Goal: Task Accomplishment & Management: Use online tool/utility

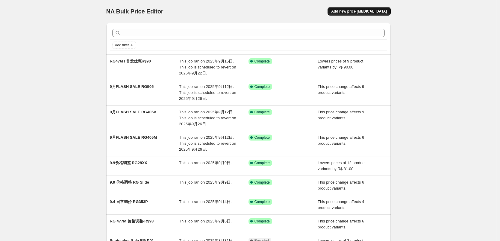
click at [350, 10] on span "Add new price [MEDICAL_DATA]" at bounding box center [359, 11] width 56 height 5
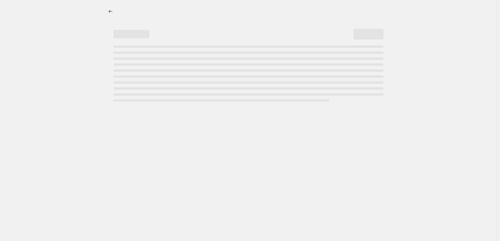
select select "percentage"
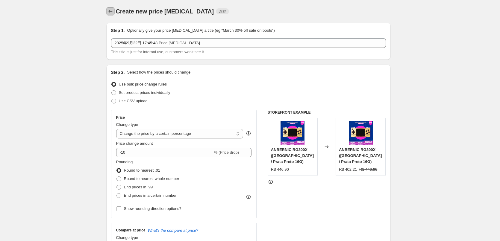
click at [109, 13] on icon "Price change jobs" at bounding box center [111, 11] width 6 height 6
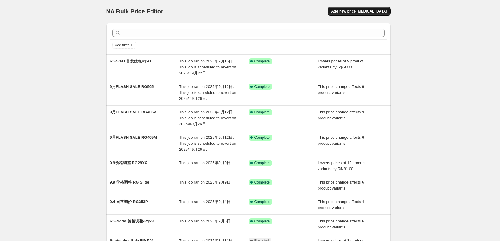
click at [351, 13] on span "Add new price [MEDICAL_DATA]" at bounding box center [359, 11] width 56 height 5
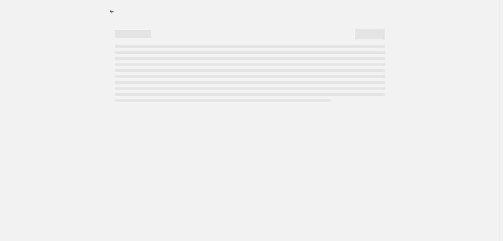
select select "percentage"
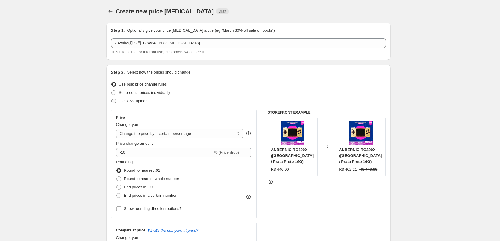
click at [114, 100] on span at bounding box center [113, 101] width 5 height 5
click at [112, 99] on input "Use CSV upload" at bounding box center [111, 99] width 0 height 0
radio input "true"
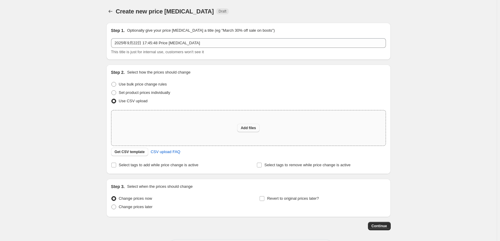
click at [253, 129] on span "Add files" at bounding box center [248, 128] width 15 height 5
type input "C:\fakepath\Anbernic Mega Deals.csv"
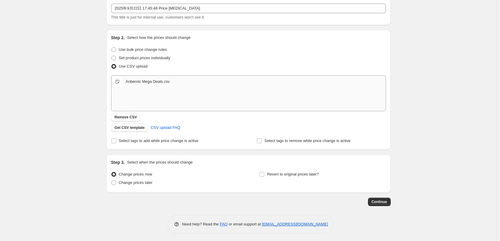
scroll to position [36, 0]
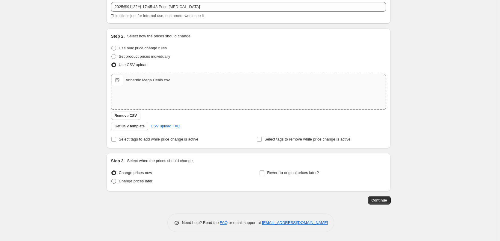
click at [118, 181] on label "Change prices later" at bounding box center [132, 181] width 42 height 8
click at [112, 179] on input "Change prices later" at bounding box center [111, 179] width 0 height 0
radio input "true"
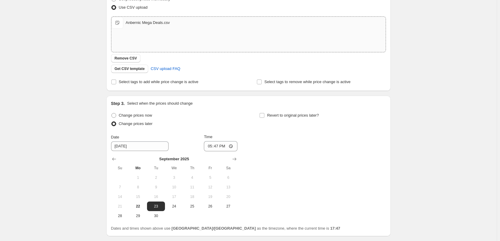
scroll to position [96, 0]
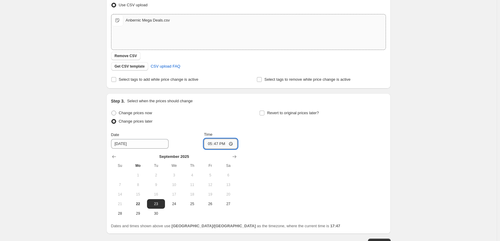
click at [219, 145] on input "17:47" at bounding box center [221, 144] width 34 height 10
click at [274, 181] on div "Change prices now Change prices later Date [DATE] Time 23:00 [DATE] Su Mo Tu We…" at bounding box center [248, 164] width 275 height 110
click at [220, 144] on input "23:00" at bounding box center [221, 144] width 34 height 10
type input "22:55"
click at [292, 144] on div "Change prices now Change prices later Date [DATE] Time 22:55 [DATE] Su Mo Tu We…" at bounding box center [248, 164] width 275 height 110
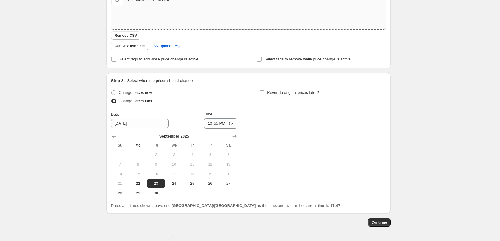
scroll to position [126, 0]
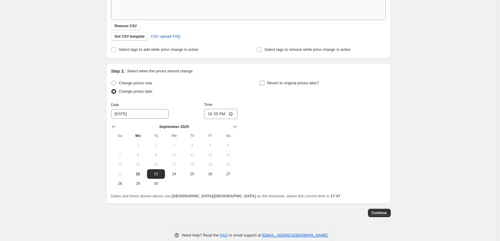
click at [265, 83] on input "Revert to original prices later?" at bounding box center [262, 83] width 5 height 5
checkbox input "true"
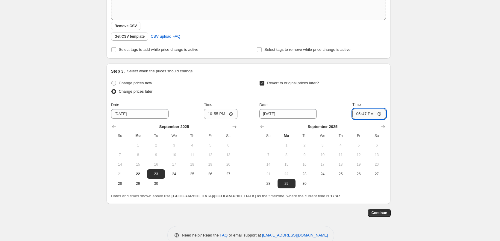
click at [368, 116] on input "17:47" at bounding box center [370, 114] width 34 height 10
type input "15:00"
click at [404, 97] on div "Create new price [MEDICAL_DATA]. This page is ready Create new price [MEDICAL_D…" at bounding box center [248, 64] width 497 height 380
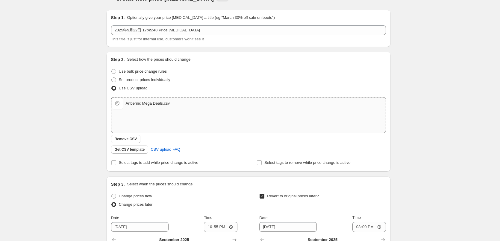
scroll to position [0, 0]
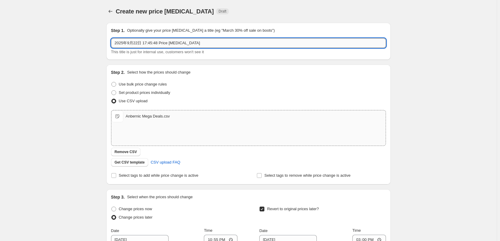
drag, startPoint x: 194, startPoint y: 43, endPoint x: 113, endPoint y: 44, distance: 81.5
click at [113, 44] on input "2025年9月22日 17:45:48 Price [MEDICAL_DATA]" at bounding box center [248, 43] width 275 height 10
paste input "Anbernic Mega Deals"
type input "Anbernic Mega Deals"
click at [407, 64] on div "Create new price [MEDICAL_DATA]. This page is ready Create new price [MEDICAL_D…" at bounding box center [248, 190] width 497 height 380
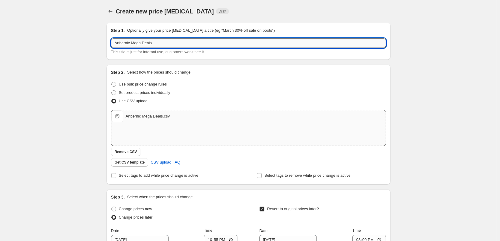
click at [167, 44] on input "Anbernic Mega Deals" at bounding box center [248, 43] width 275 height 10
click at [406, 55] on div "Create new price [MEDICAL_DATA]. This page is ready Create new price [MEDICAL_D…" at bounding box center [248, 190] width 497 height 380
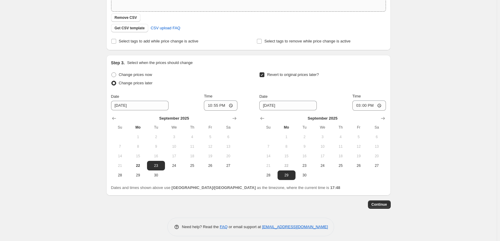
scroll to position [139, 0]
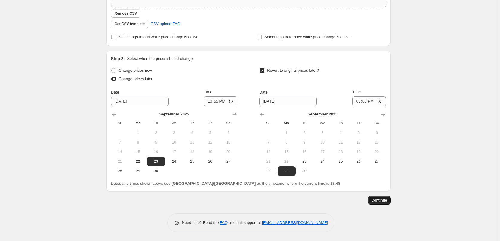
click at [385, 202] on span "Continue" at bounding box center [380, 200] width 16 height 5
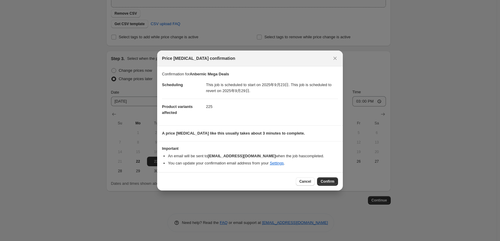
drag, startPoint x: 325, startPoint y: 183, endPoint x: 316, endPoint y: 204, distance: 22.8
click at [319, 241] on div "Price [MEDICAL_DATA] confirmation Confirmation for Anbernic Mega Deals Scheduli…" at bounding box center [250, 241] width 500 height 0
click at [336, 57] on icon "Close" at bounding box center [335, 58] width 6 height 6
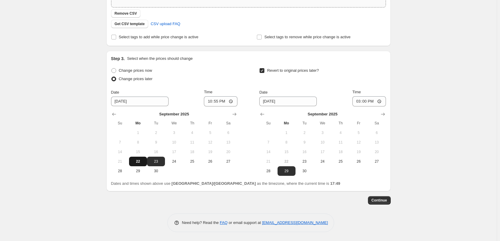
click at [135, 161] on span "22" at bounding box center [138, 161] width 13 height 5
type input "[DATE]"
click at [383, 201] on span "Continue" at bounding box center [380, 200] width 16 height 5
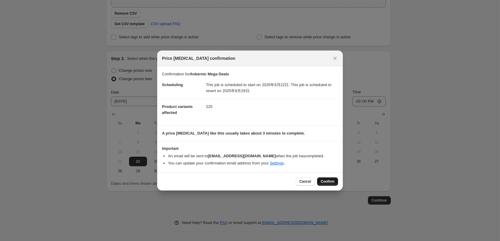
click at [327, 181] on span "Confirm" at bounding box center [328, 181] width 14 height 5
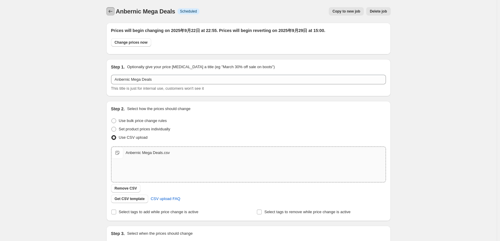
click at [111, 9] on icon "Price change jobs" at bounding box center [111, 11] width 6 height 6
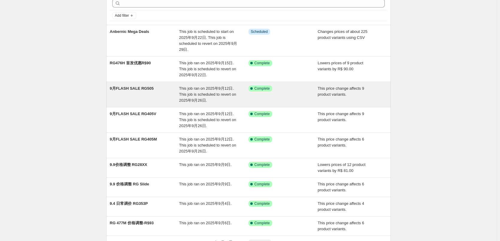
scroll to position [30, 0]
click at [226, 89] on span "This job ran on 2025年9月12日. This job is scheduled to revert on 2025年9月26日." at bounding box center [207, 94] width 57 height 16
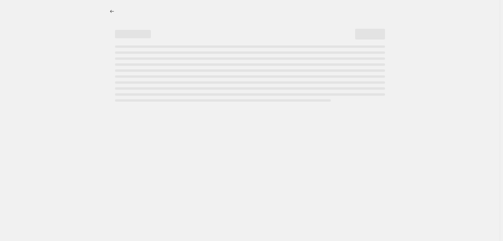
select select "pcap"
select select "no_change"
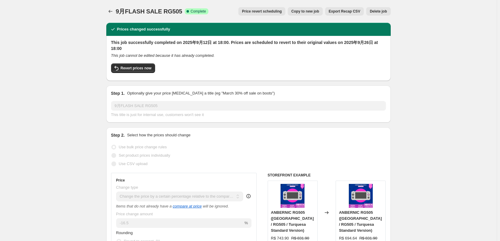
click at [381, 13] on span "Delete job" at bounding box center [378, 11] width 17 height 5
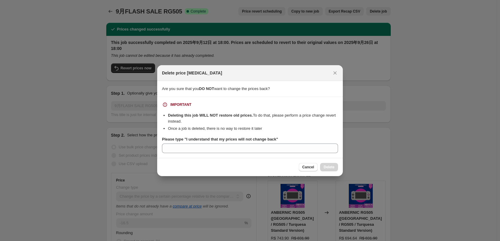
click at [186, 140] on b "Please type "I understand that my prices will not change back"" at bounding box center [220, 139] width 116 height 4
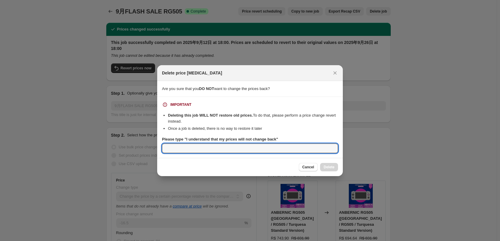
click at [186, 144] on input "Please type "I understand that my prices will not change back"" at bounding box center [250, 149] width 176 height 10
click at [185, 138] on b "Please type "I understand that my prices will not change back"" at bounding box center [220, 139] width 116 height 4
click at [185, 144] on input "Please type "I understand that my prices will not change back"" at bounding box center [250, 149] width 176 height 10
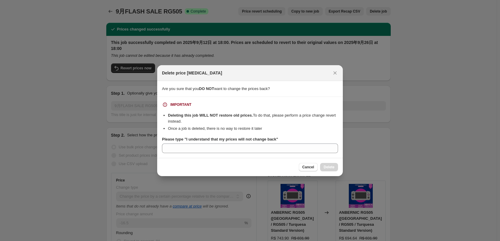
click at [187, 138] on b "Please type "I understand that my prices will not change back"" at bounding box center [220, 139] width 116 height 4
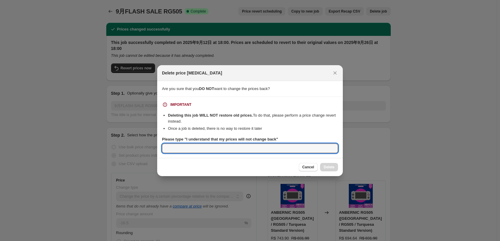
click at [187, 144] on input "Please type "I understand that my prices will not change back"" at bounding box center [250, 149] width 176 height 10
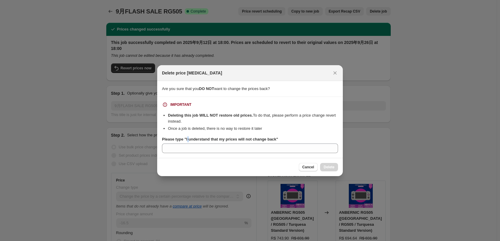
click at [187, 138] on b "Please type "I understand that my prices will not change back"" at bounding box center [220, 139] width 116 height 4
click at [187, 144] on input "Please type "I understand that my prices will not change back"" at bounding box center [250, 149] width 176 height 10
click at [185, 139] on b "Please type "I understand that my prices will not change back"" at bounding box center [220, 139] width 116 height 4
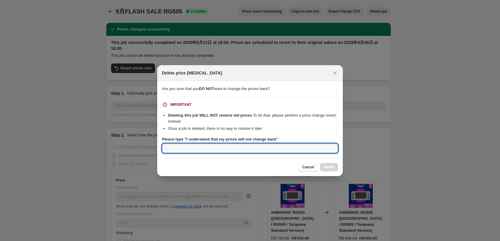
click at [185, 144] on input "Please type "I understand that my prices will not change back"" at bounding box center [250, 149] width 176 height 10
click at [274, 138] on b "Please type "I understand that my prices will not change back"" at bounding box center [220, 139] width 116 height 4
click at [274, 144] on input "Please type "I understand that my prices will not change back"" at bounding box center [250, 149] width 176 height 10
click at [274, 138] on b "Please type "I understand that my prices will not change back"" at bounding box center [220, 139] width 116 height 4
click at [274, 144] on input "Please type "I understand that my prices will not change back"" at bounding box center [250, 149] width 176 height 10
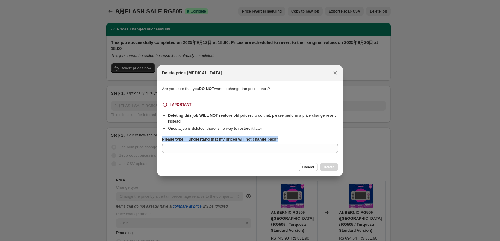
click at [274, 138] on b "Please type "I understand that my prices will not change back"" at bounding box center [220, 139] width 116 height 4
click at [274, 144] on input "Please type "I understand that my prices will not change back"" at bounding box center [250, 149] width 176 height 10
click at [274, 138] on b "Please type "I understand that my prices will not change back"" at bounding box center [220, 139] width 116 height 4
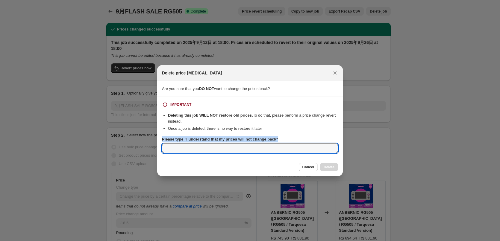
click at [274, 144] on input "Please type "I understand that my prices will not change back"" at bounding box center [250, 149] width 176 height 10
click at [274, 138] on b "Please type "I understand that my prices will not change back"" at bounding box center [220, 139] width 116 height 4
click at [274, 144] on input "Please type "I understand that my prices will not change back"" at bounding box center [250, 149] width 176 height 10
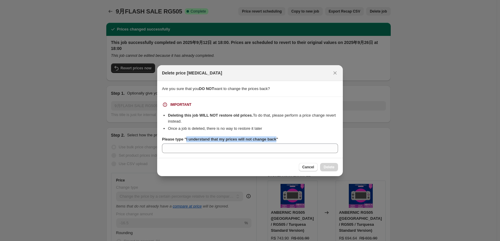
drag, startPoint x: 185, startPoint y: 140, endPoint x: 275, endPoint y: 141, distance: 89.3
click at [275, 141] on b "Please type "I understand that my prices will not change back"" at bounding box center [220, 139] width 116 height 4
copy b "I understand that my prices will not change back"
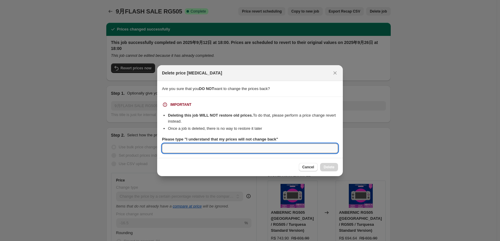
click at [219, 149] on input "Please type "I understand that my prices will not change back"" at bounding box center [250, 149] width 176 height 10
paste input "I understand that my prices will not change back"
type input "I understand that my prices will not change back"
click at [336, 168] on button "Delete" at bounding box center [329, 167] width 18 height 8
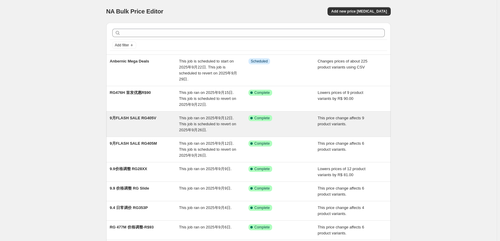
click at [215, 118] on span "This job ran on 2025年9月12日. This job is scheduled to revert on 2025年9月26日." at bounding box center [207, 124] width 57 height 16
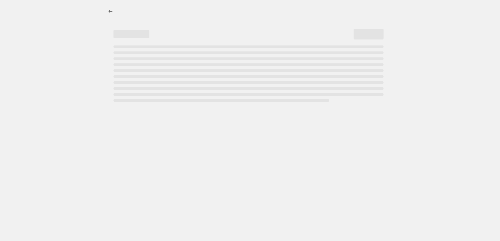
select select "pcap"
select select "no_change"
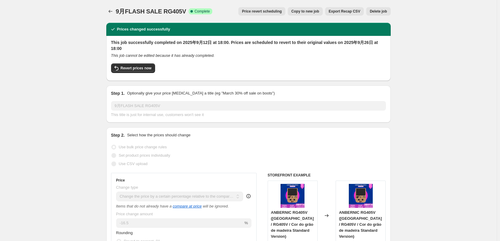
click at [386, 13] on span "Delete job" at bounding box center [378, 11] width 17 height 5
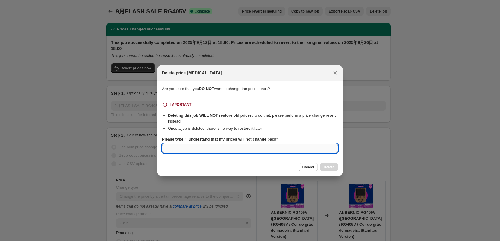
click at [217, 150] on input "Please type "I understand that my prices will not change back"" at bounding box center [250, 149] width 176 height 10
paste input "I understand that my prices will not change back"
type input "I understand that my prices will not change back"
click at [331, 168] on span "Delete" at bounding box center [329, 167] width 11 height 5
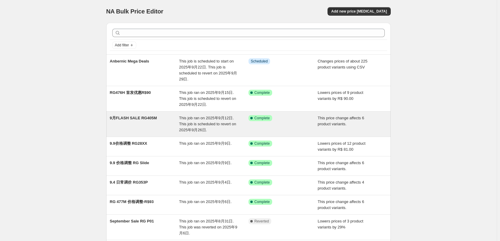
click at [224, 118] on span "This job ran on 2025年9月12日. This job is scheduled to revert on 2025年9月26日." at bounding box center [207, 124] width 57 height 16
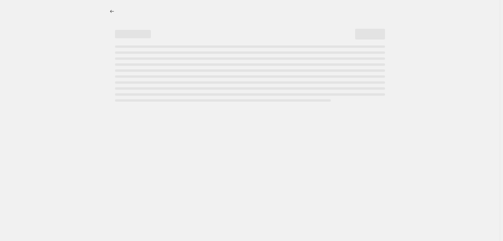
select select "pcap"
select select "no_change"
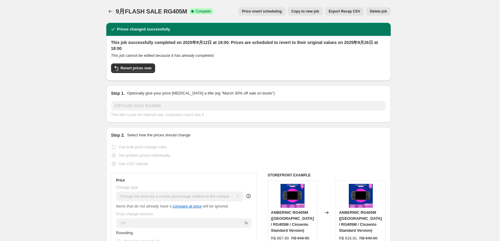
click at [378, 13] on span "Delete job" at bounding box center [378, 11] width 17 height 5
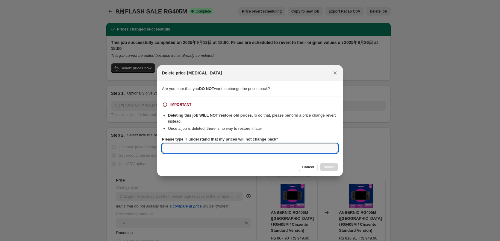
click at [201, 147] on input "Please type "I understand that my prices will not change back"" at bounding box center [250, 149] width 176 height 10
paste input "I understand that my prices will not change back"
type input "I understand that my prices will not change back"
click at [327, 167] on span "Delete" at bounding box center [329, 167] width 11 height 5
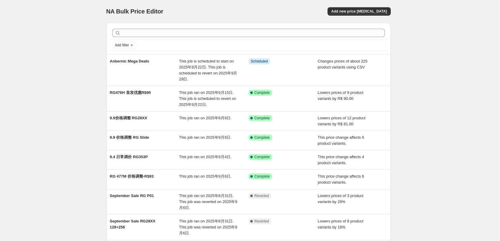
click at [409, 77] on div "NA Bulk Price Editor. This page is ready NA Bulk Price Editor Add new price [ME…" at bounding box center [248, 175] width 497 height 351
click at [367, 13] on span "Add new price [MEDICAL_DATA]" at bounding box center [359, 11] width 56 height 5
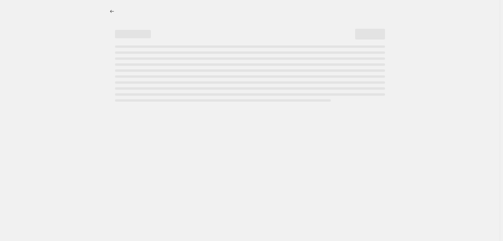
select select "percentage"
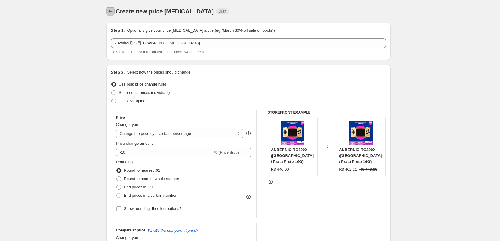
click at [111, 11] on icon "Price change jobs" at bounding box center [111, 11] width 6 height 6
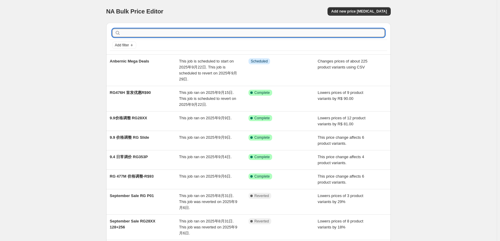
click at [155, 34] on input "text" at bounding box center [253, 33] width 263 height 8
type input "28"
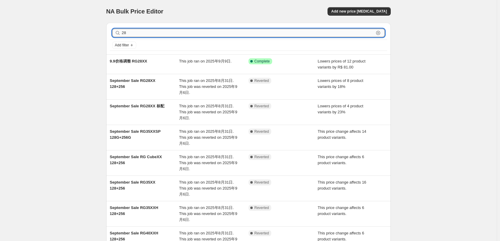
click at [155, 34] on input "28" at bounding box center [248, 33] width 252 height 8
type input "2"
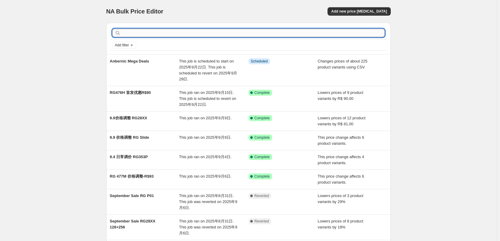
click at [155, 34] on input "text" at bounding box center [253, 33] width 263 height 8
type input "405"
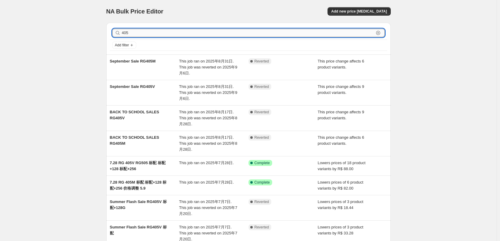
click at [155, 34] on input "405" at bounding box center [248, 33] width 252 height 8
type input "405v"
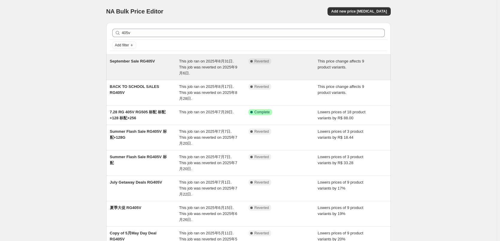
click at [219, 62] on span "This job ran on 2025年8月31日. This job was reverted on 2025年9月6日." at bounding box center [208, 67] width 58 height 16
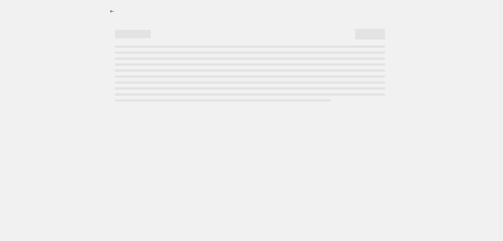
select select "pcap"
select select "no_change"
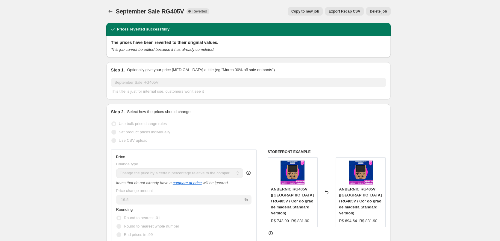
click at [322, 9] on button "Copy to new job" at bounding box center [305, 11] width 35 height 8
select select "pcap"
select select "no_change"
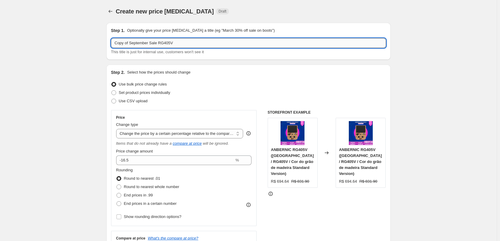
drag, startPoint x: 157, startPoint y: 43, endPoint x: 113, endPoint y: 44, distance: 44.0
click at [113, 44] on input "Copy of September Sale RG405V" at bounding box center [248, 43] width 275 height 10
paste input "Anbernic Mega Deals"
type input "Anbernic Mega Deals RG405V"
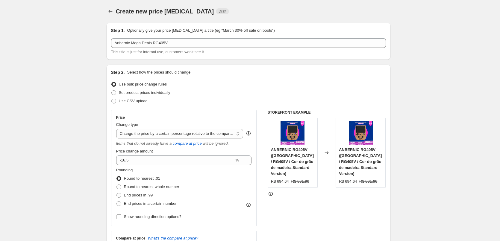
click at [203, 116] on div "Price" at bounding box center [184, 117] width 136 height 5
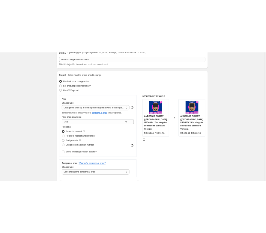
scroll to position [30, 0]
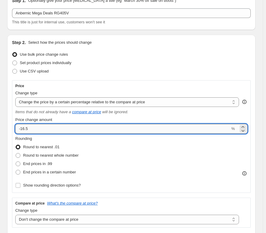
click at [33, 129] on input "-16.5" at bounding box center [122, 129] width 215 height 10
drag, startPoint x: 21, startPoint y: 128, endPoint x: 35, endPoint y: 129, distance: 14.5
click at [35, 129] on input "-16.5" at bounding box center [122, 129] width 215 height 10
type input "-21"
click at [149, 59] on div "Set product prices individually" at bounding box center [131, 63] width 238 height 8
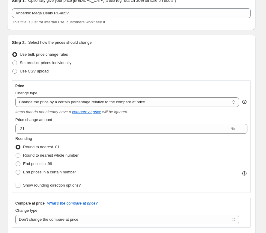
scroll to position [0, 0]
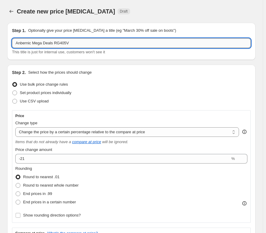
click at [78, 43] on input "Anbernic Mega Deals RG405V" at bounding box center [131, 43] width 238 height 10
paste input "标配"
type input "Anbernic Mega Deals RG405V 标配"
click at [139, 90] on div "Set product prices individually" at bounding box center [131, 93] width 238 height 8
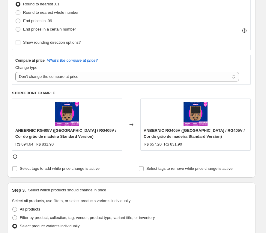
scroll to position [180, 0]
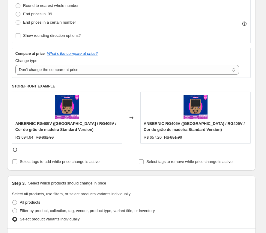
click at [145, 59] on div "Change type" at bounding box center [126, 61] width 223 height 6
click at [131, 88] on h6 "STOREFRONT EXAMPLE" at bounding box center [131, 86] width 238 height 5
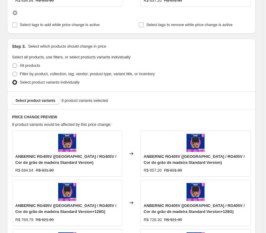
scroll to position [360, 0]
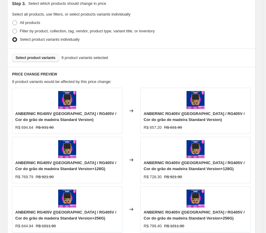
click at [38, 60] on span "Select product variants" at bounding box center [36, 57] width 40 height 5
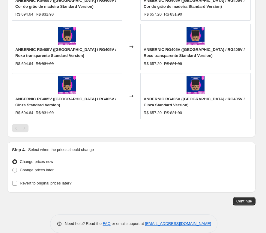
scroll to position [482, 0]
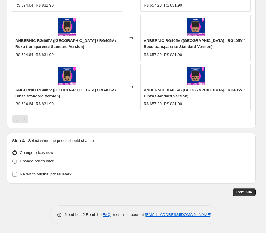
click at [17, 161] on label "Change prices later" at bounding box center [33, 161] width 42 height 8
click at [13, 159] on input "Change prices later" at bounding box center [12, 159] width 0 height 0
radio input "true"
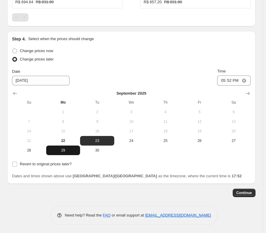
scroll to position [584, 0]
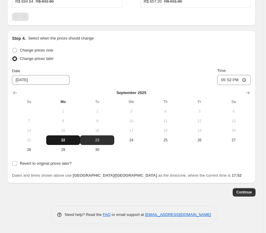
click at [65, 143] on button "22" at bounding box center [63, 140] width 34 height 10
type input "[DATE]"
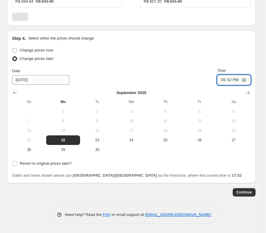
click at [233, 80] on input "17:52" at bounding box center [234, 80] width 34 height 10
type input "22:55"
click at [169, 53] on div "Change prices now" at bounding box center [131, 50] width 238 height 8
click at [14, 161] on input "Revert to original prices later?" at bounding box center [14, 163] width 5 height 5
checkbox input "true"
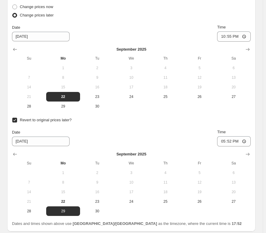
scroll to position [644, 0]
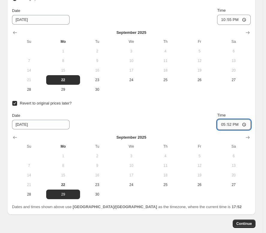
click at [232, 126] on input "17:52" at bounding box center [234, 125] width 34 height 10
type input "15:00"
click at [218, 124] on div "Date [DATE] Time 15:00" at bounding box center [131, 120] width 238 height 17
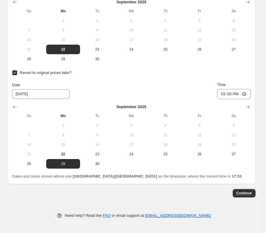
scroll to position [676, 0]
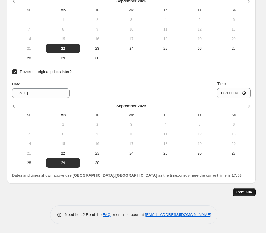
click at [246, 193] on span "Continue" at bounding box center [244, 192] width 16 height 5
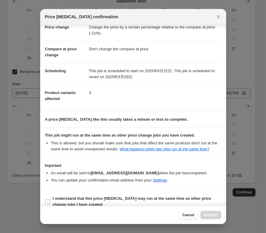
scroll to position [24, 0]
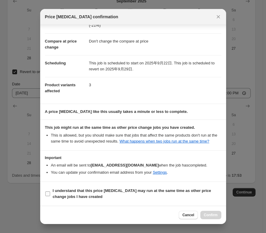
click at [48, 192] on input "I understand that this price [MEDICAL_DATA] may run at the same time as other p…" at bounding box center [47, 193] width 5 height 5
checkbox input "true"
click at [206, 215] on span "Confirm" at bounding box center [211, 215] width 14 height 5
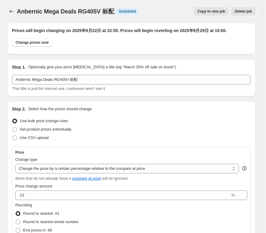
click at [219, 12] on span "Copy to new job" at bounding box center [211, 11] width 28 height 5
select select "pcap"
select select "no_change"
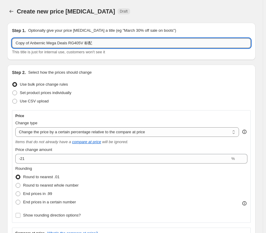
drag, startPoint x: 83, startPoint y: 43, endPoint x: 99, endPoint y: 42, distance: 15.9
click at [99, 42] on input "Copy of Anbernic Mega Deals RG405V 标配" at bounding box center [131, 43] width 238 height 10
type input "Copy of Anbernic Mega Deals RG405V 128+256"
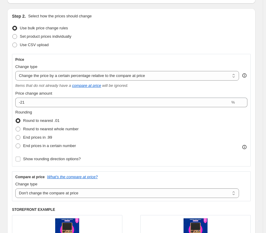
scroll to position [60, 0]
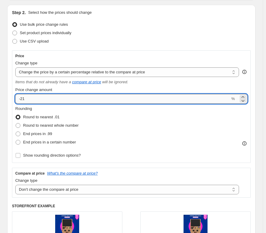
drag, startPoint x: 20, startPoint y: 100, endPoint x: 29, endPoint y: 99, distance: 8.7
click at [29, 99] on input "-21" at bounding box center [122, 99] width 215 height 10
type input "-19"
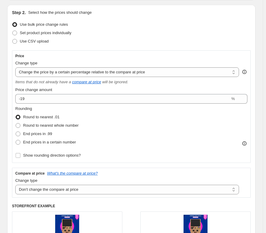
click at [168, 26] on div "Use bulk price change rules" at bounding box center [131, 24] width 238 height 8
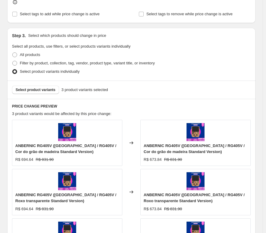
scroll to position [360, 0]
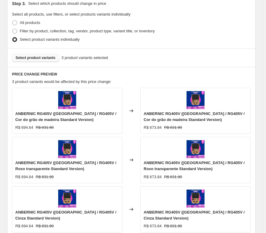
click at [31, 56] on span "Select product variants" at bounding box center [36, 57] width 40 height 5
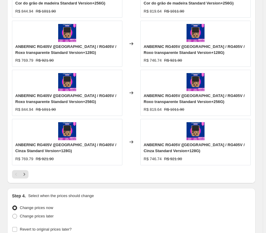
scroll to position [539, 0]
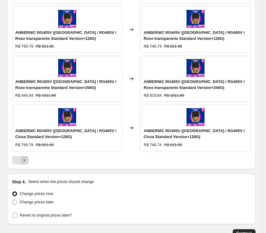
click at [24, 158] on icon "Next" at bounding box center [24, 160] width 6 height 6
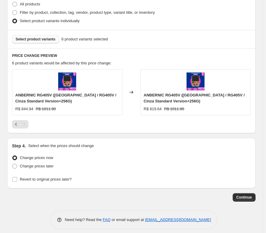
scroll to position [383, 0]
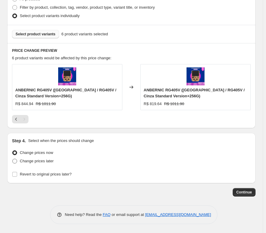
click at [16, 159] on span at bounding box center [14, 161] width 5 height 5
click at [13, 159] on input "Change prices later" at bounding box center [12, 159] width 0 height 0
radio input "true"
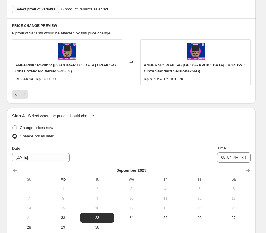
scroll to position [486, 0]
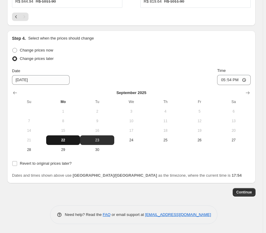
click at [64, 143] on span "22" at bounding box center [63, 140] width 29 height 5
type input "[DATE]"
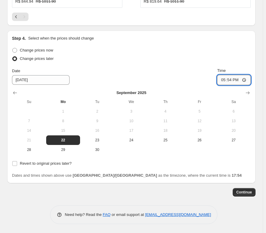
click at [234, 81] on input "17:54" at bounding box center [234, 80] width 34 height 10
click at [241, 81] on input "22:50" at bounding box center [234, 80] width 34 height 10
type input "22:55"
click at [178, 71] on div "Date [DATE] Time 22:55" at bounding box center [131, 76] width 238 height 17
click at [11, 164] on div "Step 4. Select when the prices should change Change prices now Change prices la…" at bounding box center [131, 107] width 248 height 153
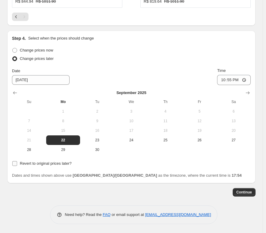
click at [13, 164] on input "Revert to original prices later?" at bounding box center [14, 163] width 5 height 5
checkbox input "true"
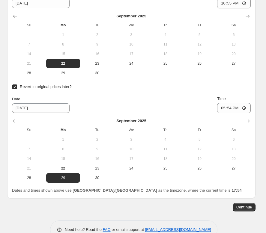
scroll to position [576, 0]
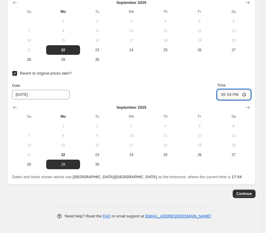
click at [232, 95] on input "17:54" at bounding box center [234, 95] width 34 height 10
type input "15:00"
click at [175, 88] on div "Date [DATE] Time 15:00" at bounding box center [131, 90] width 238 height 17
click at [252, 196] on span "Continue" at bounding box center [244, 193] width 16 height 5
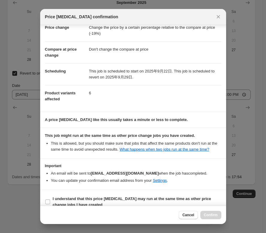
scroll to position [24, 0]
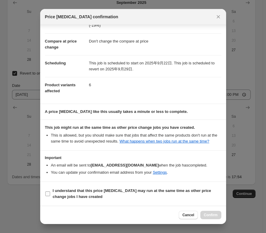
click at [47, 193] on input "I understand that this price [MEDICAL_DATA] may run at the same time as other p…" at bounding box center [47, 193] width 5 height 5
checkbox input "true"
click at [209, 215] on span "Confirm" at bounding box center [211, 215] width 14 height 5
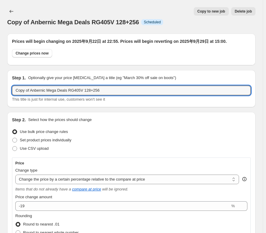
drag, startPoint x: 29, startPoint y: 89, endPoint x: 11, endPoint y: 92, distance: 17.8
click at [11, 92] on div "Step 1. Optionally give your price [MEDICAL_DATA] a title (eg "March 30% off sa…" at bounding box center [131, 88] width 248 height 37
type input "Anbernic Mega Deals RG405V 128+256"
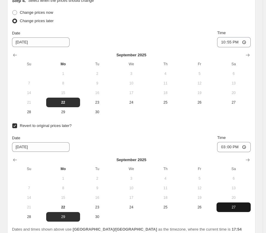
scroll to position [625, 0]
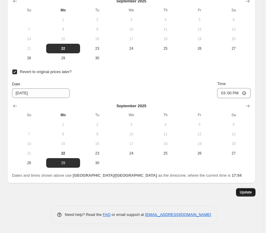
click at [248, 194] on span "Update" at bounding box center [245, 192] width 12 height 5
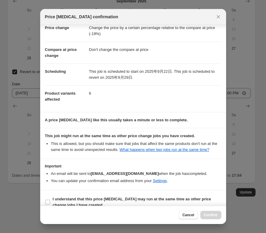
scroll to position [24, 0]
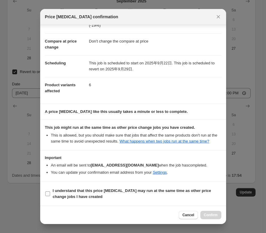
click at [48, 196] on input "I understand that this price [MEDICAL_DATA] may run at the same time as other p…" at bounding box center [47, 193] width 5 height 5
checkbox input "true"
click at [208, 216] on span "Confirm" at bounding box center [211, 215] width 14 height 5
type input "Anbernic Mega Deals RG405V 128+256"
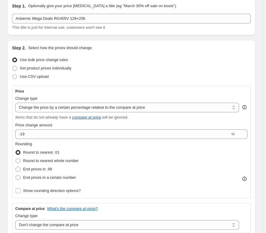
scroll to position [0, 0]
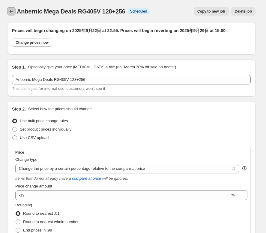
click at [11, 12] on icon "Price change jobs" at bounding box center [11, 11] width 6 height 6
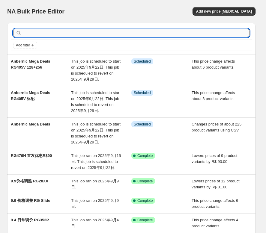
click at [172, 32] on input "text" at bounding box center [136, 33] width 226 height 8
type input "505"
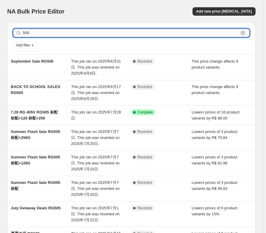
drag, startPoint x: 31, startPoint y: 33, endPoint x: 23, endPoint y: 33, distance: 7.5
click at [23, 33] on input "505" at bounding box center [131, 33] width 216 height 8
type input "405"
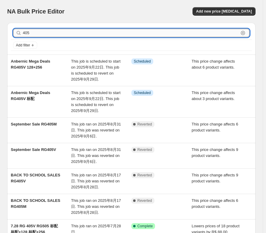
click at [32, 34] on input "405" at bounding box center [131, 33] width 216 height 8
type input "405M"
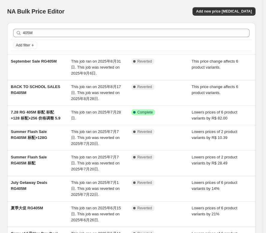
click at [108, 0] on div "NA Bulk Price Editor. This page is ready NA Bulk Price Editor Add new price [ME…" at bounding box center [131, 11] width 248 height 23
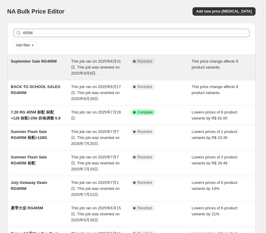
click at [113, 64] on span "This job ran on 2025年8月31日. This job was reverted on 2025年9月6日." at bounding box center [96, 67] width 50 height 16
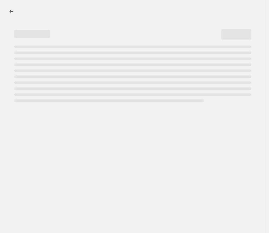
select select "pcap"
select select "no_change"
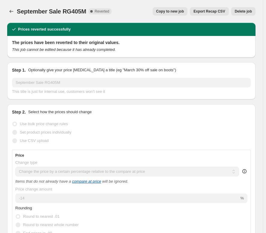
click at [174, 12] on span "Copy to new job" at bounding box center [170, 11] width 28 height 5
select select "pcap"
select select "no_change"
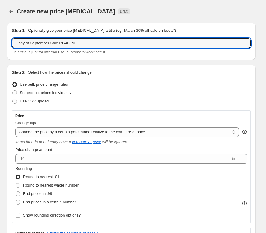
drag, startPoint x: 56, startPoint y: 43, endPoint x: 13, endPoint y: 49, distance: 43.9
click at [13, 49] on div "Copy of September Sale RG405M This title is just for internal use, customers wo…" at bounding box center [131, 46] width 238 height 17
paste input "Anbernic Mega Deals"
type input "Anbernic Mega Deals RG405M"
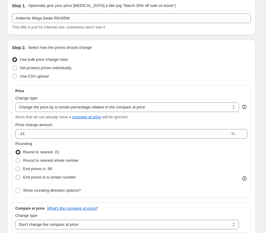
scroll to position [30, 0]
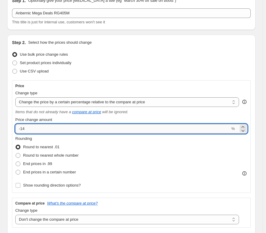
drag, startPoint x: 21, startPoint y: 128, endPoint x: 29, endPoint y: 127, distance: 7.8
click at [29, 127] on input "-14" at bounding box center [122, 129] width 215 height 10
type input "-24"
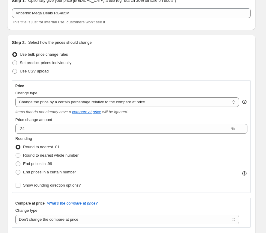
click at [157, 60] on div "Set product prices individually" at bounding box center [131, 63] width 238 height 8
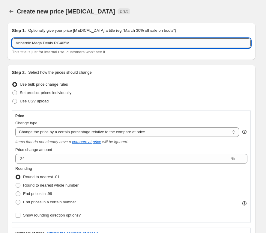
click at [81, 43] on input "Anbernic Mega Deals RG405M" at bounding box center [131, 43] width 238 height 10
paste input "标配"
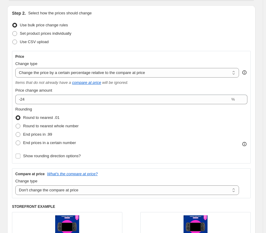
scroll to position [60, 0]
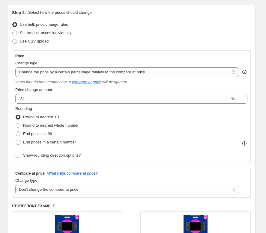
type input "Anbernic Mega Deals RG405M 标配"
click at [107, 111] on div "Rounding Round to nearest .01 Round to nearest whole number End prices in .99 E…" at bounding box center [131, 126] width 232 height 41
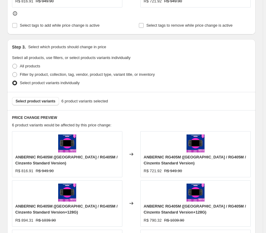
scroll to position [330, 0]
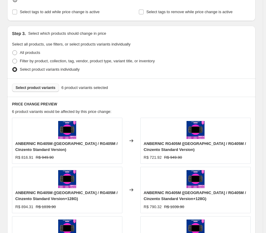
click at [27, 90] on span "Select product variants" at bounding box center [36, 87] width 40 height 5
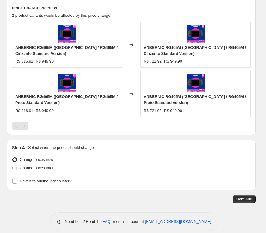
scroll to position [433, 0]
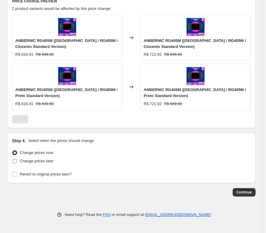
click at [18, 161] on label "Change prices later" at bounding box center [33, 161] width 42 height 8
click at [13, 159] on input "Change prices later" at bounding box center [12, 159] width 0 height 0
radio input "true"
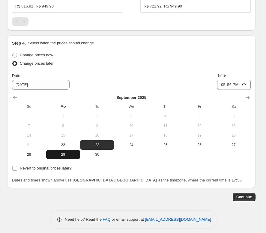
scroll to position [535, 0]
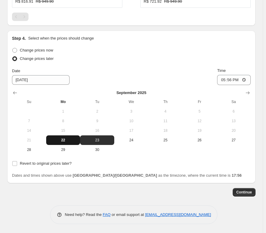
click at [71, 140] on span "22" at bounding box center [63, 140] width 29 height 5
type input "[DATE]"
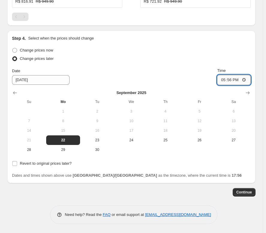
click at [234, 80] on input "17:56" at bounding box center [234, 80] width 34 height 10
type input "22:55"
click at [168, 79] on div "Date [DATE] Time 22:55" at bounding box center [131, 76] width 238 height 17
click at [16, 165] on input "Revert to original prices later?" at bounding box center [14, 163] width 5 height 5
checkbox input "true"
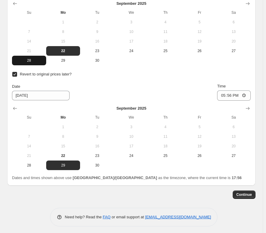
scroll to position [627, 0]
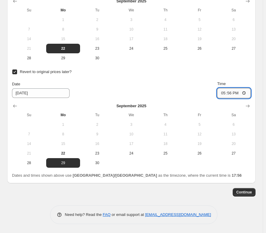
click at [234, 91] on input "17:56" at bounding box center [234, 93] width 34 height 10
type input "15:00"
click at [189, 89] on div "Date [DATE] Time 15:00" at bounding box center [131, 89] width 238 height 17
click at [252, 191] on span "Continue" at bounding box center [244, 192] width 16 height 5
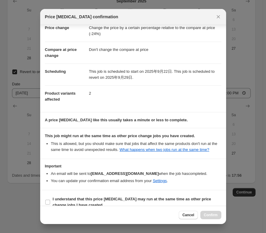
scroll to position [24, 0]
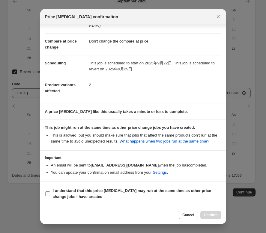
click at [46, 195] on input "I understand that this price [MEDICAL_DATA] may run at the same time as other p…" at bounding box center [47, 193] width 5 height 5
checkbox input "true"
click at [206, 216] on span "Confirm" at bounding box center [211, 215] width 14 height 5
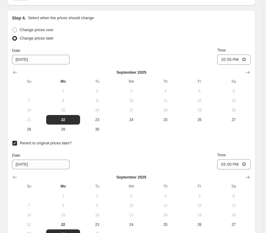
scroll to position [664, 0]
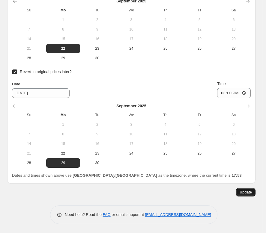
click at [246, 195] on button "Update" at bounding box center [245, 192] width 19 height 8
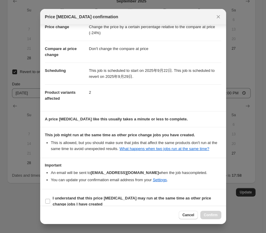
scroll to position [24, 0]
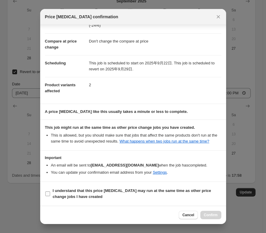
click at [49, 192] on input "I understand that this price [MEDICAL_DATA] may run at the same time as other p…" at bounding box center [47, 193] width 5 height 5
checkbox input "true"
click at [206, 215] on span "Confirm" at bounding box center [211, 215] width 14 height 5
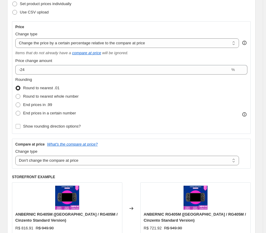
scroll to position [0, 0]
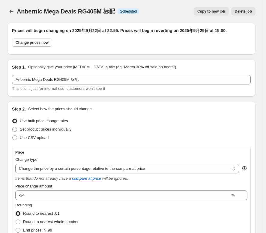
click at [219, 11] on span "Copy to new job" at bounding box center [211, 11] width 28 height 5
select select "pcap"
select select "no_change"
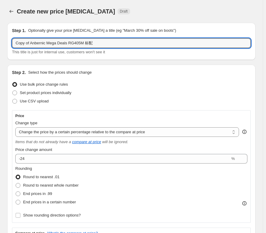
drag, startPoint x: 30, startPoint y: 44, endPoint x: 7, endPoint y: 46, distance: 22.2
click at [7, 46] on div "Step 1. Optionally give your price [MEDICAL_DATA] a title (eg "March 30% off sa…" at bounding box center [131, 41] width 248 height 37
drag, startPoint x: 69, startPoint y: 43, endPoint x: 82, endPoint y: 43, distance: 13.5
click at [82, 43] on input "Anbernic Mega Deals RG405M 标配" at bounding box center [131, 43] width 238 height 10
type input "Anbernic Mega Deals RG405M 128+256"
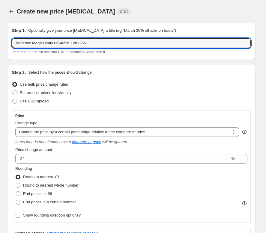
click at [147, 14] on div "Create new price [MEDICAL_DATA] Draft" at bounding box center [103, 11] width 173 height 8
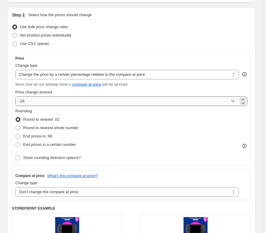
scroll to position [60, 0]
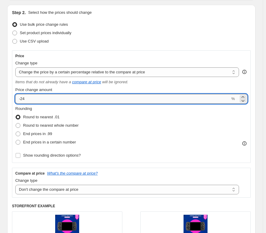
drag, startPoint x: 23, startPoint y: 100, endPoint x: 28, endPoint y: 100, distance: 5.7
click at [28, 100] on input "-24" at bounding box center [122, 99] width 215 height 10
type input "-23"
click at [153, 27] on div "Use bulk price change rules" at bounding box center [131, 24] width 238 height 8
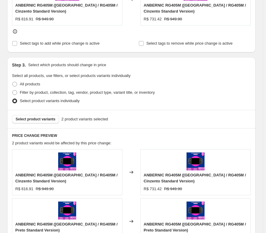
scroll to position [300, 0]
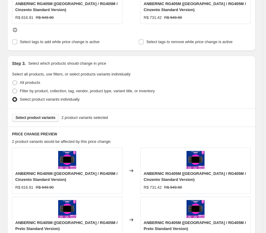
click at [44, 121] on button "Select product variants" at bounding box center [35, 118] width 47 height 8
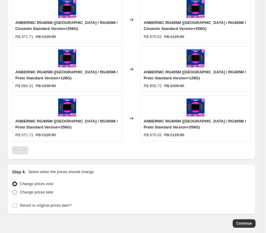
scroll to position [531, 0]
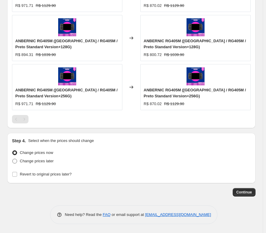
click at [17, 161] on label "Change prices later" at bounding box center [33, 161] width 42 height 8
click at [13, 159] on input "Change prices later" at bounding box center [12, 159] width 0 height 0
radio input "true"
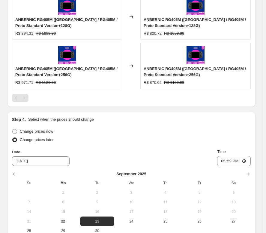
scroll to position [621, 0]
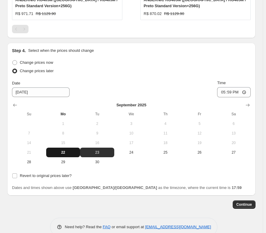
click at [66, 153] on span "22" at bounding box center [63, 152] width 29 height 5
type input "[DATE]"
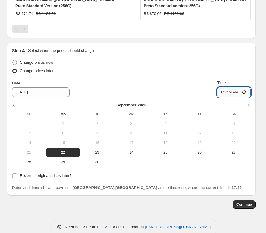
click at [234, 94] on input "17:59" at bounding box center [234, 92] width 34 height 10
click at [232, 92] on input "15:00" at bounding box center [234, 92] width 34 height 10
type input "22:55"
click at [117, 66] on div "Change prices now" at bounding box center [131, 62] width 238 height 8
click at [16, 176] on input "Revert to original prices later?" at bounding box center [14, 175] width 5 height 5
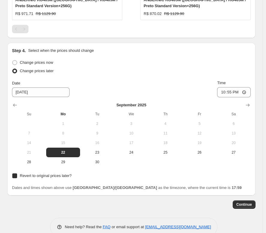
checkbox input "true"
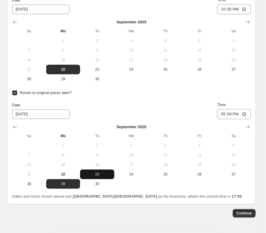
scroll to position [711, 0]
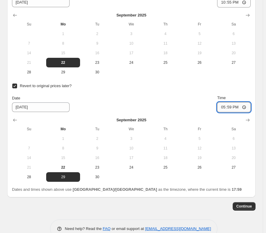
click at [234, 108] on input "17:59" at bounding box center [234, 107] width 34 height 10
type input "15:00"
click at [245, 205] on span "Continue" at bounding box center [244, 206] width 16 height 5
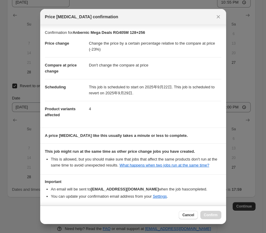
scroll to position [24, 0]
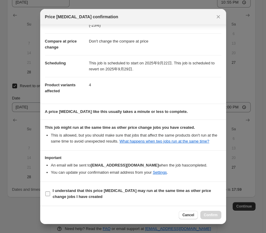
click at [48, 191] on input "I understand that this price [MEDICAL_DATA] may run at the same time as other p…" at bounding box center [47, 193] width 5 height 5
checkbox input "true"
click at [218, 215] on button "Confirm" at bounding box center [210, 215] width 21 height 8
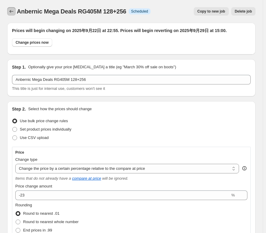
click at [11, 12] on icon "Price change jobs" at bounding box center [11, 11] width 6 height 6
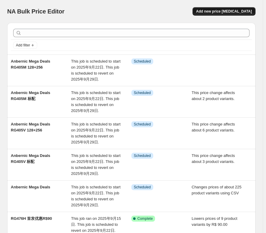
click at [222, 13] on span "Add new price [MEDICAL_DATA]" at bounding box center [224, 11] width 56 height 5
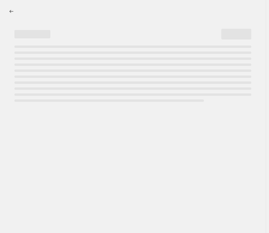
select select "percentage"
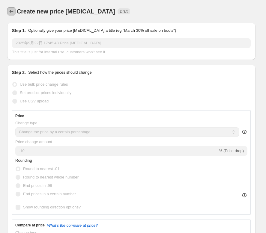
click at [9, 13] on icon "Price change jobs" at bounding box center [11, 11] width 6 height 6
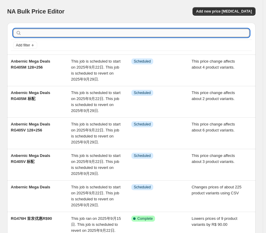
click at [50, 32] on input "text" at bounding box center [136, 33] width 226 height 8
type input "505"
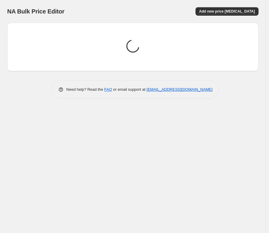
click at [99, 9] on div "NA Bulk Price Editor" at bounding box center [67, 11] width 120 height 8
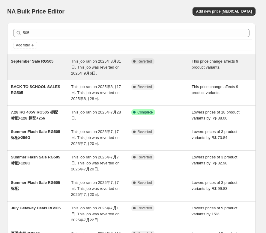
click at [80, 61] on span "This job ran on 2025年8月31日. This job was reverted on 2025年9月6日." at bounding box center [96, 67] width 50 height 16
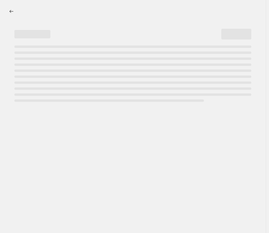
select select "pcap"
select select "no_change"
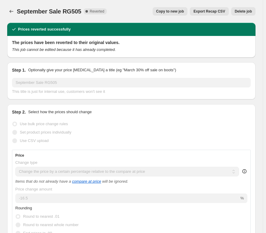
click at [183, 12] on span "Copy to new job" at bounding box center [170, 11] width 28 height 5
select select "pcap"
select select "no_change"
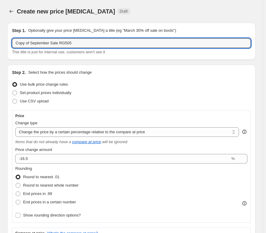
drag, startPoint x: 56, startPoint y: 43, endPoint x: 13, endPoint y: 48, distance: 43.8
click at [13, 48] on div "Copy of September Sale RG505 This title is just for internal use, customers won…" at bounding box center [131, 46] width 238 height 17
paste input "Anbernic Mega Deals"
click at [80, 42] on input "Anbernic Mega Deals RG505" at bounding box center [131, 43] width 238 height 10
type input "Anbernic Mega Deals RG505 B"
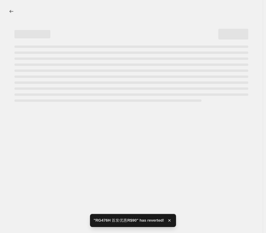
select select "pcap"
select select "no_change"
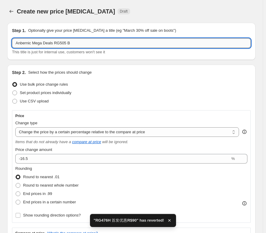
click at [80, 42] on input "Anbernic Mega Deals RG505 B" at bounding box center [131, 43] width 238 height 10
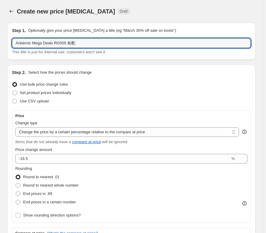
type input "Anbernic Mega Deals RG505 标配"
click at [134, 14] on div "Create new price [MEDICAL_DATA] Draft" at bounding box center [103, 11] width 173 height 8
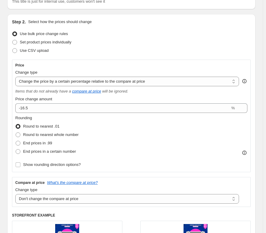
scroll to position [60, 0]
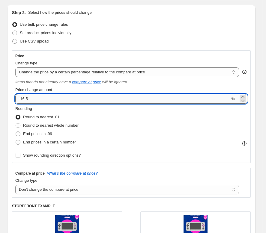
drag, startPoint x: 21, startPoint y: 99, endPoint x: 34, endPoint y: 100, distance: 12.6
click at [34, 100] on input "-16.5" at bounding box center [122, 99] width 215 height 10
type input "-24"
click at [120, 34] on div "Set product prices individually" at bounding box center [131, 33] width 238 height 8
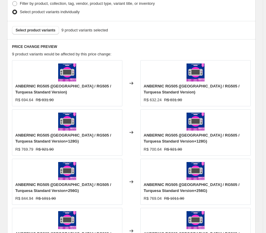
scroll to position [389, 0]
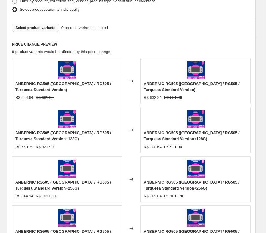
click at [40, 28] on span "Select product variants" at bounding box center [36, 27] width 40 height 5
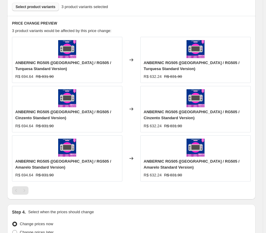
scroll to position [482, 0]
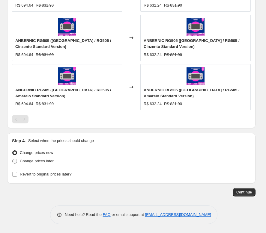
click at [14, 161] on span at bounding box center [14, 161] width 5 height 5
click at [13, 159] on input "Change prices later" at bounding box center [12, 159] width 0 height 0
radio input "true"
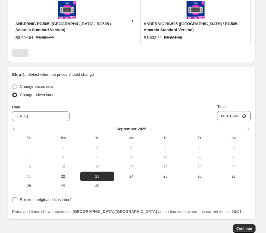
scroll to position [584, 0]
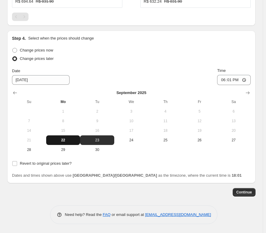
click at [66, 138] on span "22" at bounding box center [63, 140] width 29 height 5
type input "[DATE]"
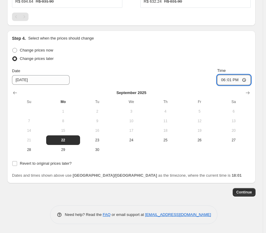
click at [234, 82] on input "18:01" at bounding box center [234, 80] width 34 height 10
click at [179, 71] on div "Date [DATE] Time 23:00" at bounding box center [131, 76] width 238 height 17
click at [233, 80] on input "23:00" at bounding box center [234, 80] width 34 height 10
type input "22:55"
click at [208, 67] on div "Change prices now Change prices later Date [DATE] Time 22:55 [DATE] Su Mo Tu We…" at bounding box center [131, 100] width 238 height 108
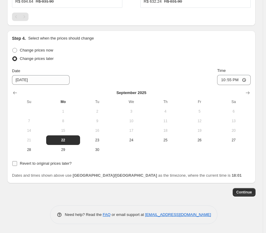
click at [16, 165] on input "Revert to original prices later?" at bounding box center [14, 163] width 5 height 5
checkbox input "true"
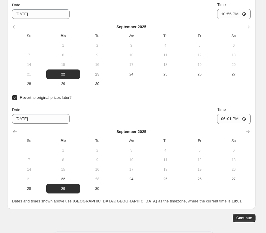
scroll to position [614, 0]
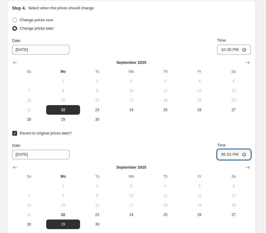
click at [232, 155] on input "18:01" at bounding box center [234, 154] width 34 height 10
type input "15:00"
click at [194, 141] on div "Revert to original prices later? Date [DATE] Time 15:00 [DATE] Su Mo Tu We Th F…" at bounding box center [131, 179] width 238 height 100
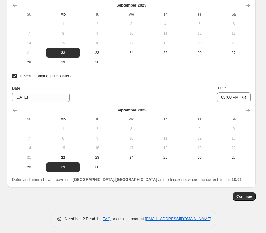
scroll to position [676, 0]
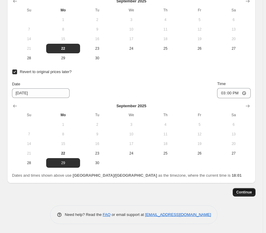
click at [247, 194] on span "Continue" at bounding box center [244, 192] width 16 height 5
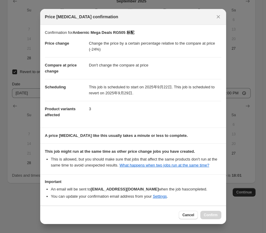
scroll to position [24, 0]
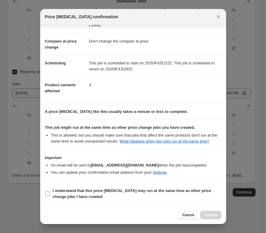
click at [48, 193] on input "I understand that this price [MEDICAL_DATA] may run at the same time as other p…" at bounding box center [47, 193] width 5 height 5
checkbox input "true"
click at [206, 216] on span "Confirm" at bounding box center [211, 215] width 14 height 5
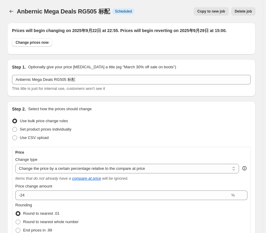
click at [206, 14] on button "Copy to new job" at bounding box center [211, 11] width 35 height 8
select select "pcap"
select select "no_change"
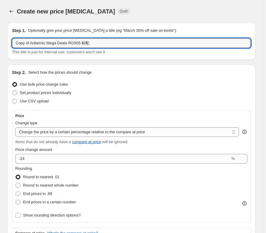
drag, startPoint x: 30, startPoint y: 42, endPoint x: 7, endPoint y: 45, distance: 22.6
click at [7, 45] on div "Step 1. Optionally give your price [MEDICAL_DATA] a title (eg "March 30% off sa…" at bounding box center [131, 41] width 248 height 37
drag, startPoint x: 65, startPoint y: 45, endPoint x: 81, endPoint y: 46, distance: 15.9
click at [81, 46] on input "Anbernic Mega Deals RG505 标配" at bounding box center [131, 43] width 238 height 10
type input "Anbernic Mega Deals RG505 128+256"
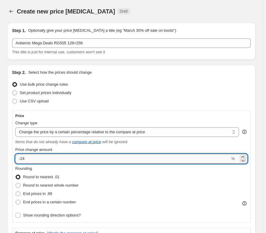
drag, startPoint x: 21, startPoint y: 161, endPoint x: 27, endPoint y: 160, distance: 6.6
click at [27, 160] on input "-24" at bounding box center [122, 159] width 215 height 10
type input "-21.5"
click at [158, 90] on div "Set product prices individually" at bounding box center [131, 93] width 238 height 8
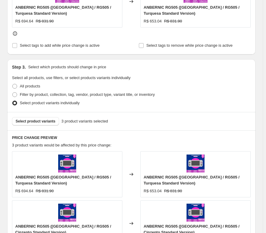
scroll to position [300, 0]
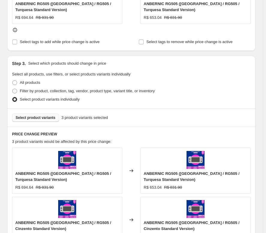
click at [35, 120] on span "Select product variants" at bounding box center [36, 117] width 40 height 5
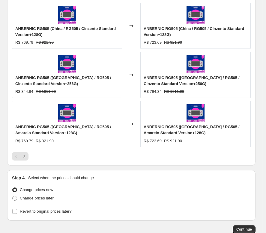
scroll to position [581, 0]
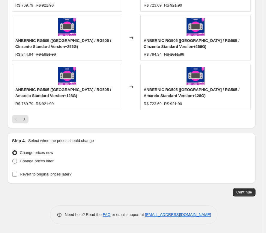
click at [17, 161] on span at bounding box center [14, 160] width 5 height 5
click at [13, 159] on input "Change prices later" at bounding box center [12, 159] width 0 height 0
radio input "true"
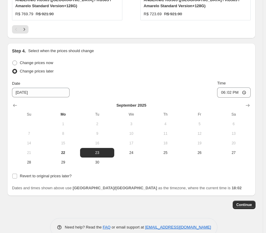
scroll to position [670, 0]
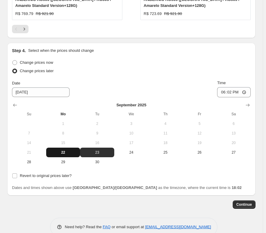
click at [62, 151] on span "22" at bounding box center [63, 152] width 29 height 5
type input "[DATE]"
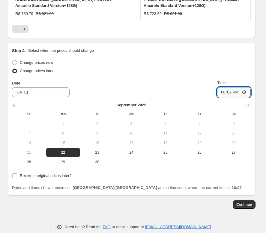
click at [234, 93] on input "18:02" at bounding box center [234, 92] width 34 height 10
type input "22:55"
click at [175, 70] on div "Change prices later" at bounding box center [131, 71] width 238 height 8
click at [14, 176] on input "Revert to original prices later?" at bounding box center [14, 175] width 5 height 5
checkbox input "true"
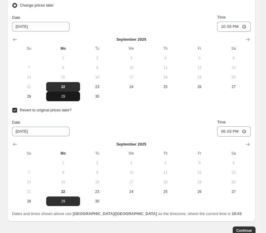
scroll to position [760, 0]
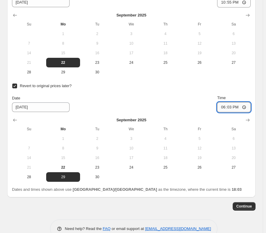
click at [234, 108] on input "18:03" at bounding box center [234, 107] width 34 height 10
type input "15:00"
click at [202, 101] on div "Date [DATE] Time 15:00" at bounding box center [131, 103] width 238 height 17
click at [245, 206] on span "Continue" at bounding box center [244, 206] width 16 height 5
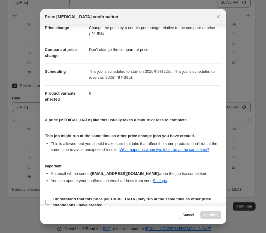
scroll to position [24, 0]
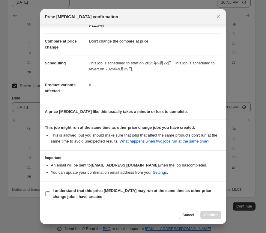
click at [47, 194] on input "I understand that this price [MEDICAL_DATA] may run at the same time as other p…" at bounding box center [47, 193] width 5 height 5
checkbox input "true"
click at [205, 215] on span "Confirm" at bounding box center [211, 215] width 14 height 5
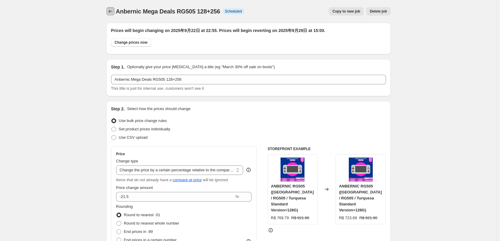
click at [109, 13] on icon "Price change jobs" at bounding box center [111, 11] width 6 height 6
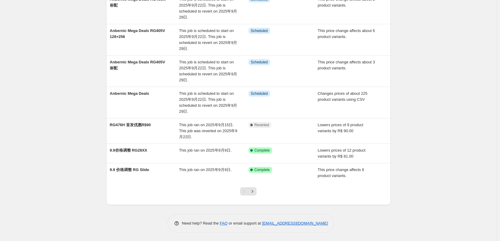
scroll to position [157, 0]
